Goal: Find specific page/section

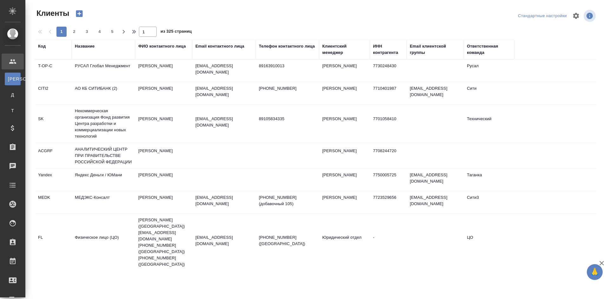
select select "RU"
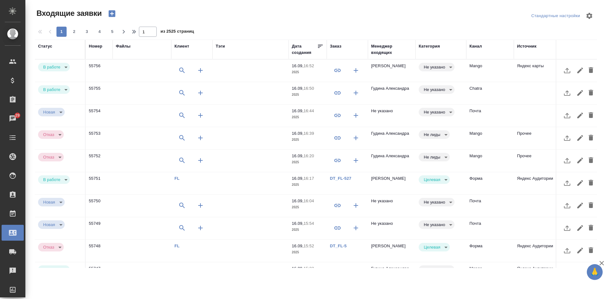
select select "RU"
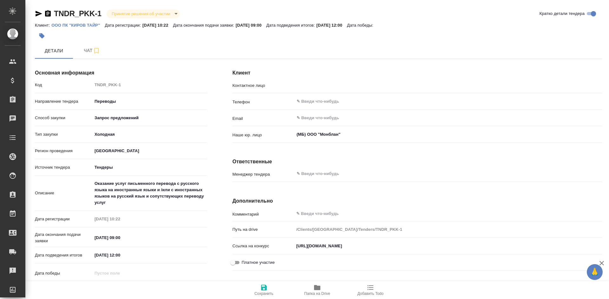
type input "Трайк Екатерина"
